Goal: Information Seeking & Learning: Learn about a topic

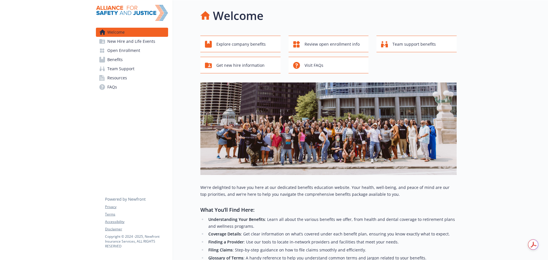
click at [146, 51] on link "Open Enrollment" at bounding box center [132, 50] width 72 height 9
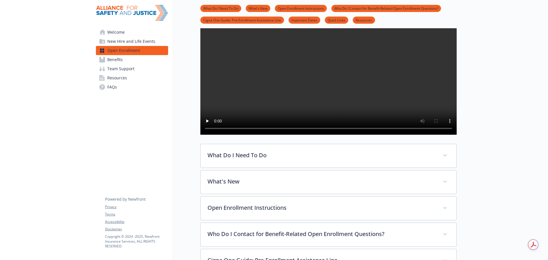
scroll to position [57, 0]
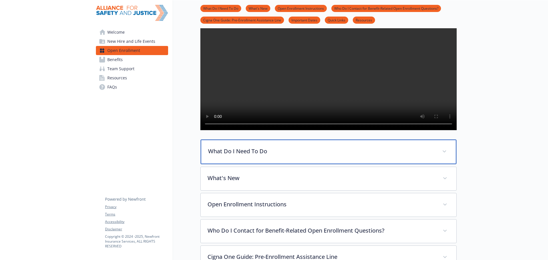
click at [287, 156] on p "What Do I Need To Do" at bounding box center [321, 151] width 227 height 9
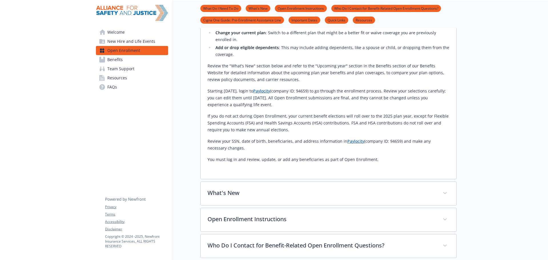
scroll to position [257, 0]
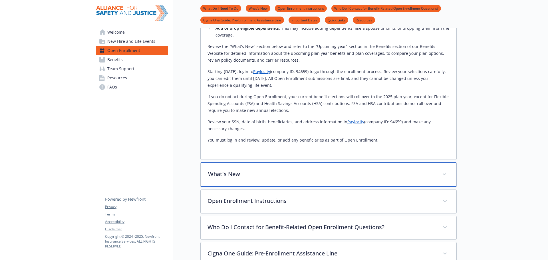
click at [266, 178] on p "What's New" at bounding box center [321, 174] width 227 height 9
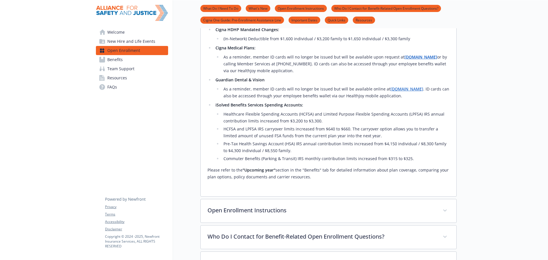
scroll to position [542, 0]
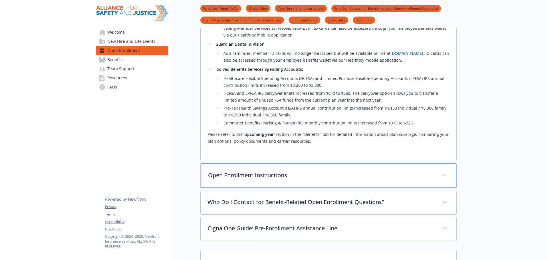
click at [306, 188] on div "Open Enrollment Instructions" at bounding box center [329, 176] width 256 height 25
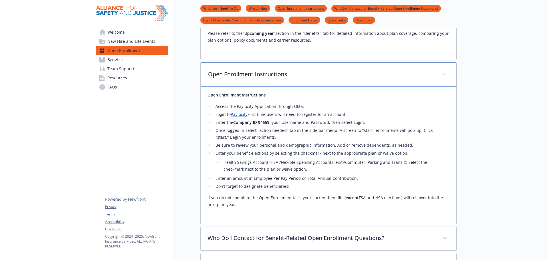
scroll to position [713, 0]
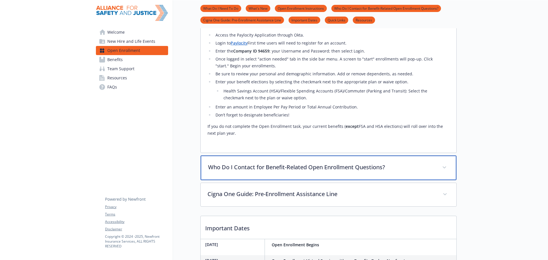
click at [290, 180] on div "Who Do I Contact for Benefit-Related Open Enrollment Questions?" at bounding box center [329, 168] width 256 height 25
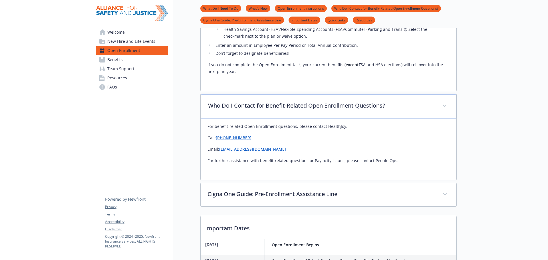
scroll to position [799, 0]
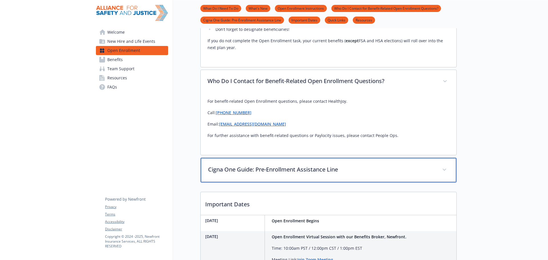
click at [300, 174] on p "Cigna One Guide: Pre-Enrollment Assistance Line" at bounding box center [321, 169] width 227 height 9
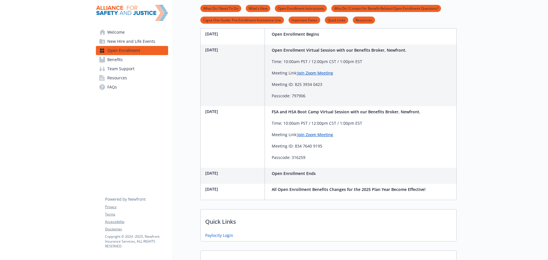
scroll to position [1113, 0]
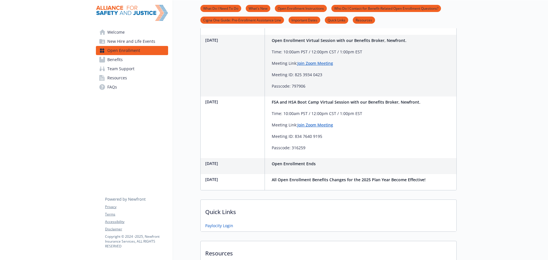
drag, startPoint x: 203, startPoint y: 117, endPoint x: 358, endPoint y: 120, distance: 155.6
click at [358, 120] on div "Wednesday, September 3, 2025 FSA and HSA Boot Camp Virtual Session with our Ben…" at bounding box center [312, 127] width 222 height 62
click at [414, 140] on p "Meeting ID: 834 7640 9195" at bounding box center [346, 136] width 149 height 7
click at [127, 61] on link "Benefits" at bounding box center [132, 59] width 72 height 9
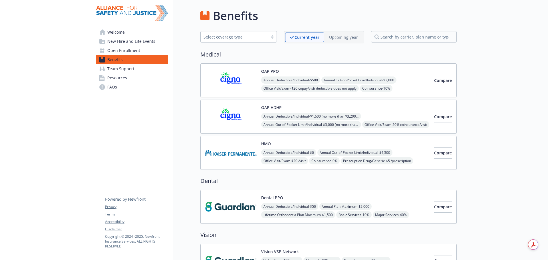
click at [335, 38] on p "Upcoming year" at bounding box center [343, 37] width 29 height 6
click at [309, 37] on p "Current year" at bounding box center [302, 37] width 24 height 6
click at [434, 84] on button "Compare" at bounding box center [443, 80] width 18 height 11
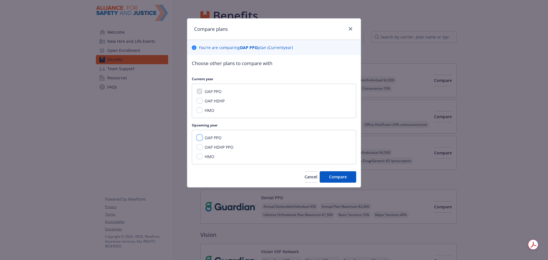
click at [201, 139] on input "OAP PPO" at bounding box center [200, 138] width 6 height 6
checkbox input "true"
click at [342, 177] on span "Compare" at bounding box center [338, 176] width 18 height 5
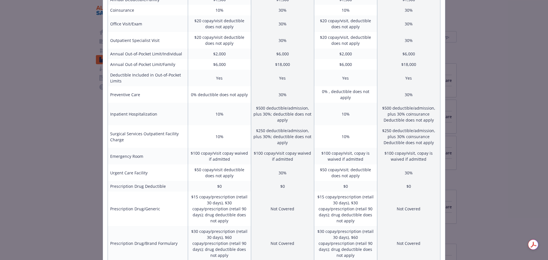
scroll to position [114, 0]
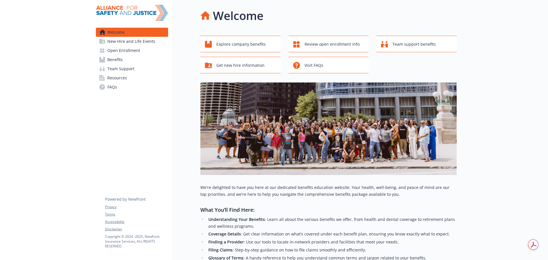
drag, startPoint x: 119, startPoint y: 49, endPoint x: 121, endPoint y: 52, distance: 3.5
click at [119, 49] on span "Open Enrollment" at bounding box center [123, 50] width 33 height 9
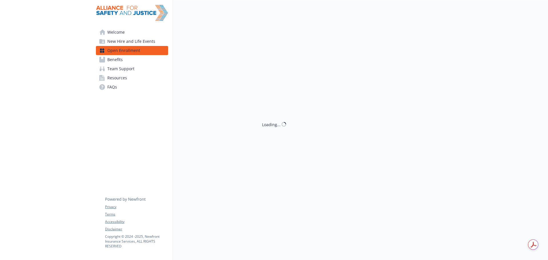
click at [136, 40] on span "New Hire and Life Events" at bounding box center [131, 41] width 48 height 9
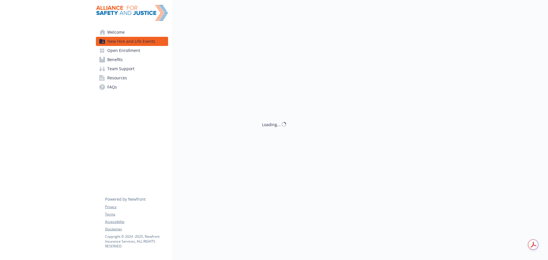
click at [122, 62] on span "Benefits" at bounding box center [114, 59] width 15 height 9
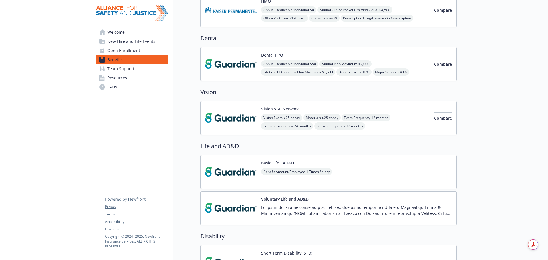
click at [235, 122] on img at bounding box center [230, 118] width 51 height 24
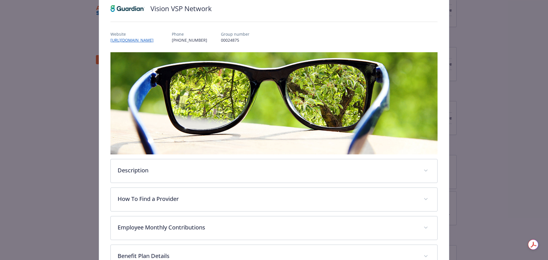
scroll to position [131, 0]
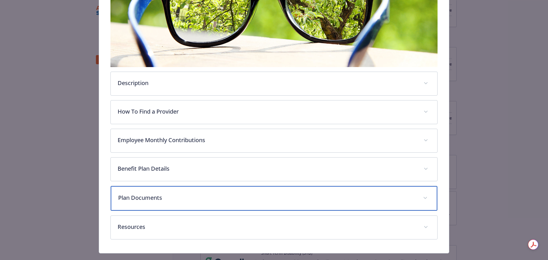
click at [270, 196] on p "Plan Documents" at bounding box center [267, 197] width 298 height 9
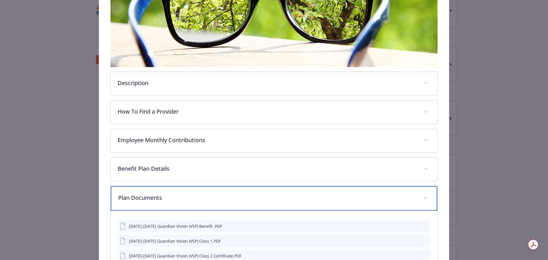
scroll to position [188, 0]
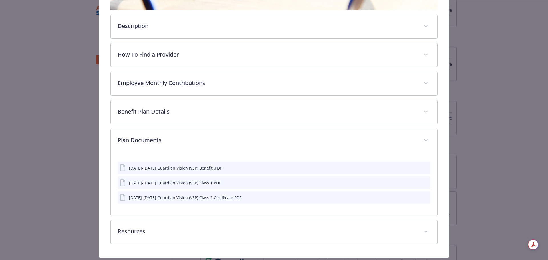
click at [424, 169] on button "preview file" at bounding box center [425, 167] width 6 height 5
click at [422, 181] on icon "preview file" at bounding box center [424, 182] width 5 height 4
click at [423, 167] on icon "preview file" at bounding box center [424, 168] width 5 height 4
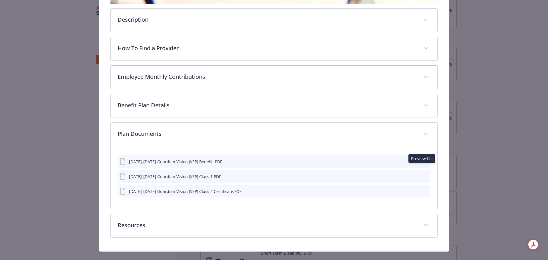
scroll to position [204, 0]
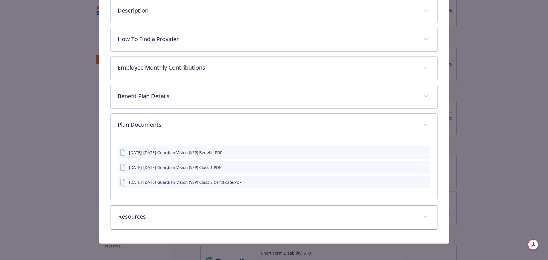
drag, startPoint x: 401, startPoint y: 210, endPoint x: 399, endPoint y: 217, distance: 6.9
click at [401, 210] on div "Resources" at bounding box center [274, 217] width 327 height 25
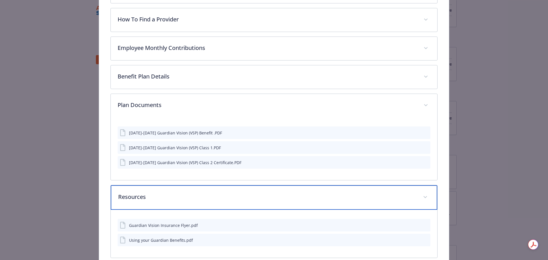
scroll to position [253, 0]
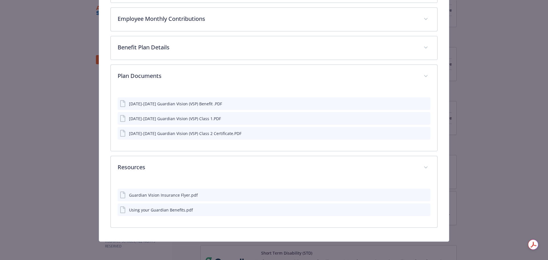
click at [422, 195] on icon "preview file" at bounding box center [424, 195] width 5 height 4
